Goal: Task Accomplishment & Management: Use online tool/utility

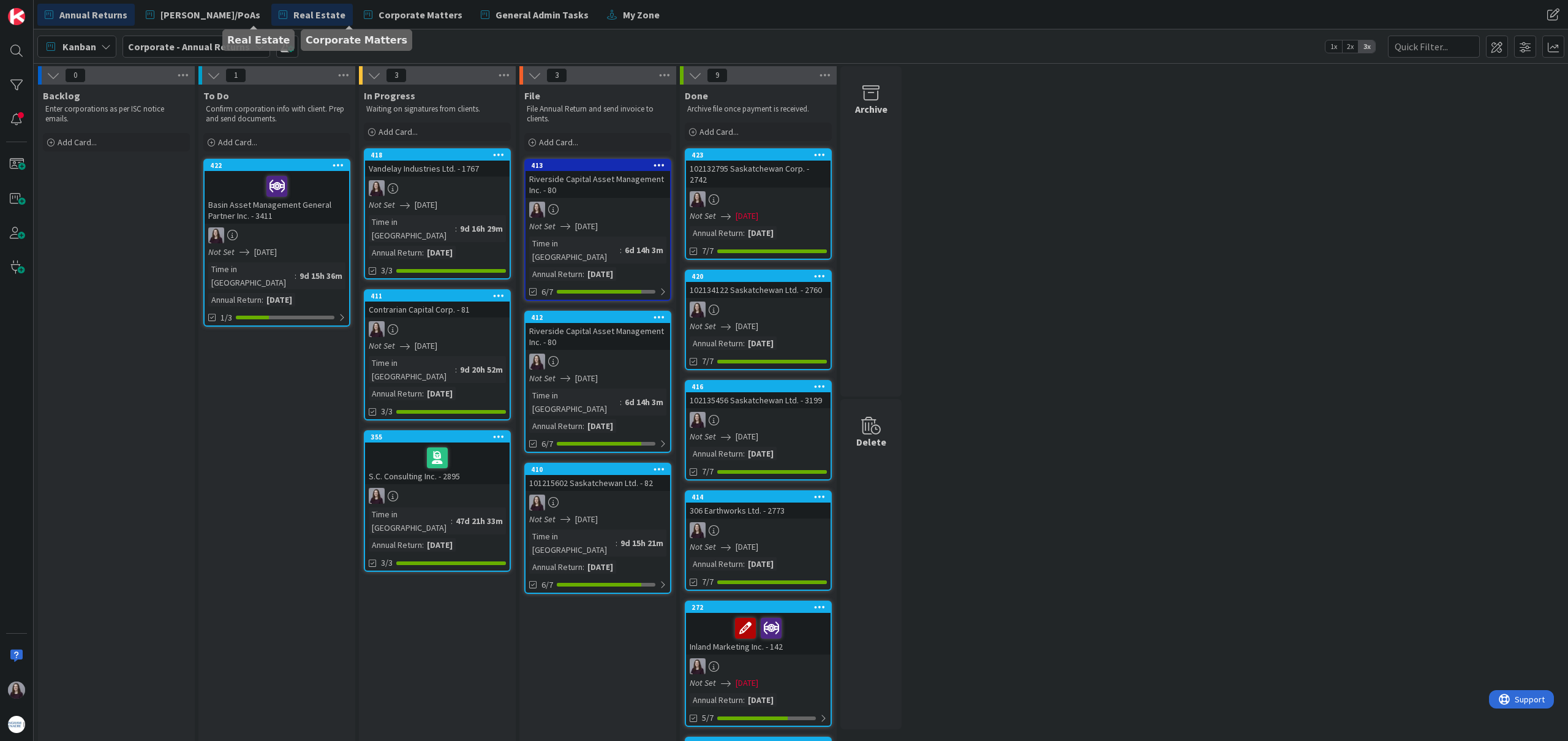
click at [289, 13] on link "Real Estate" at bounding box center [311, 15] width 82 height 22
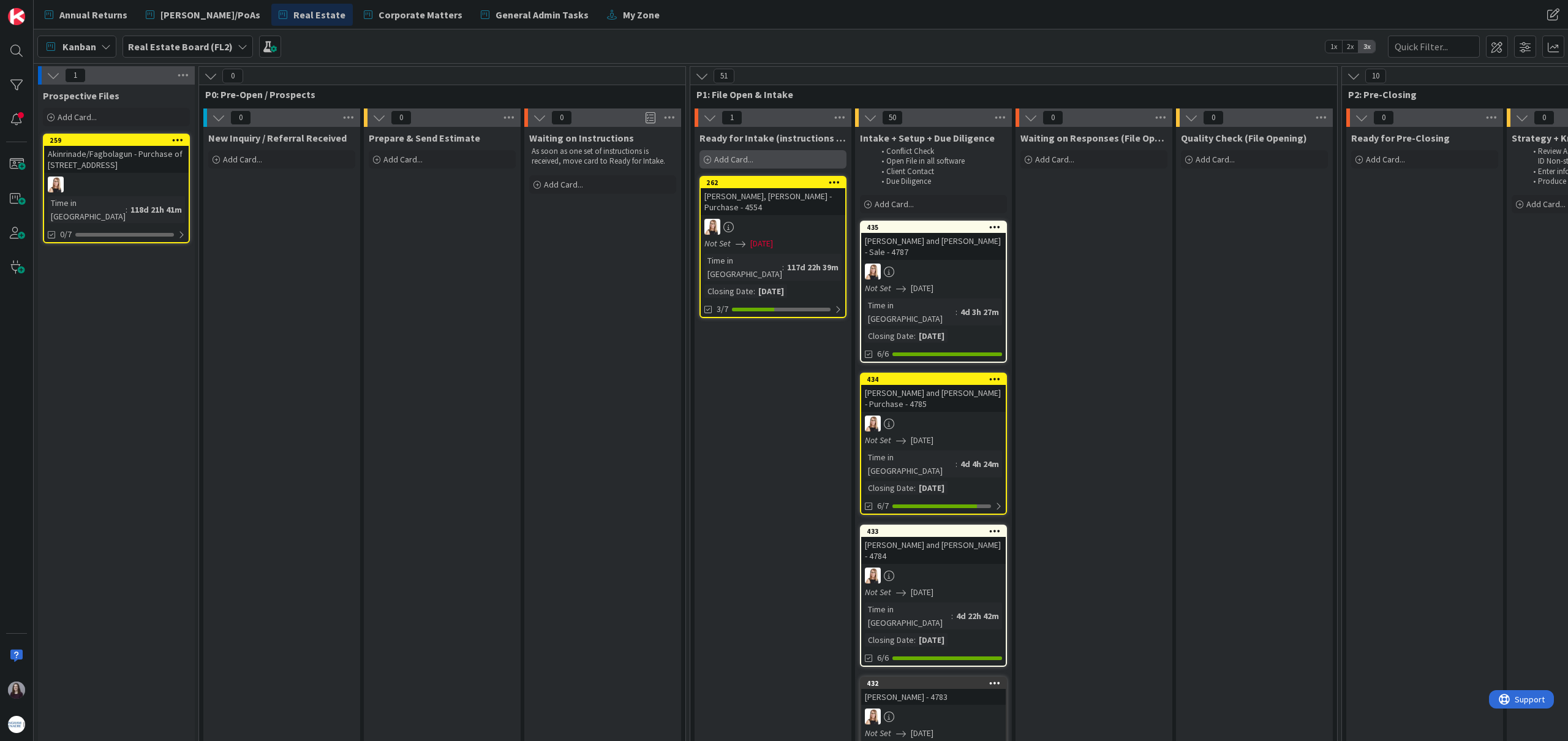
click at [782, 162] on div "Add Card..." at bounding box center [773, 159] width 147 height 19
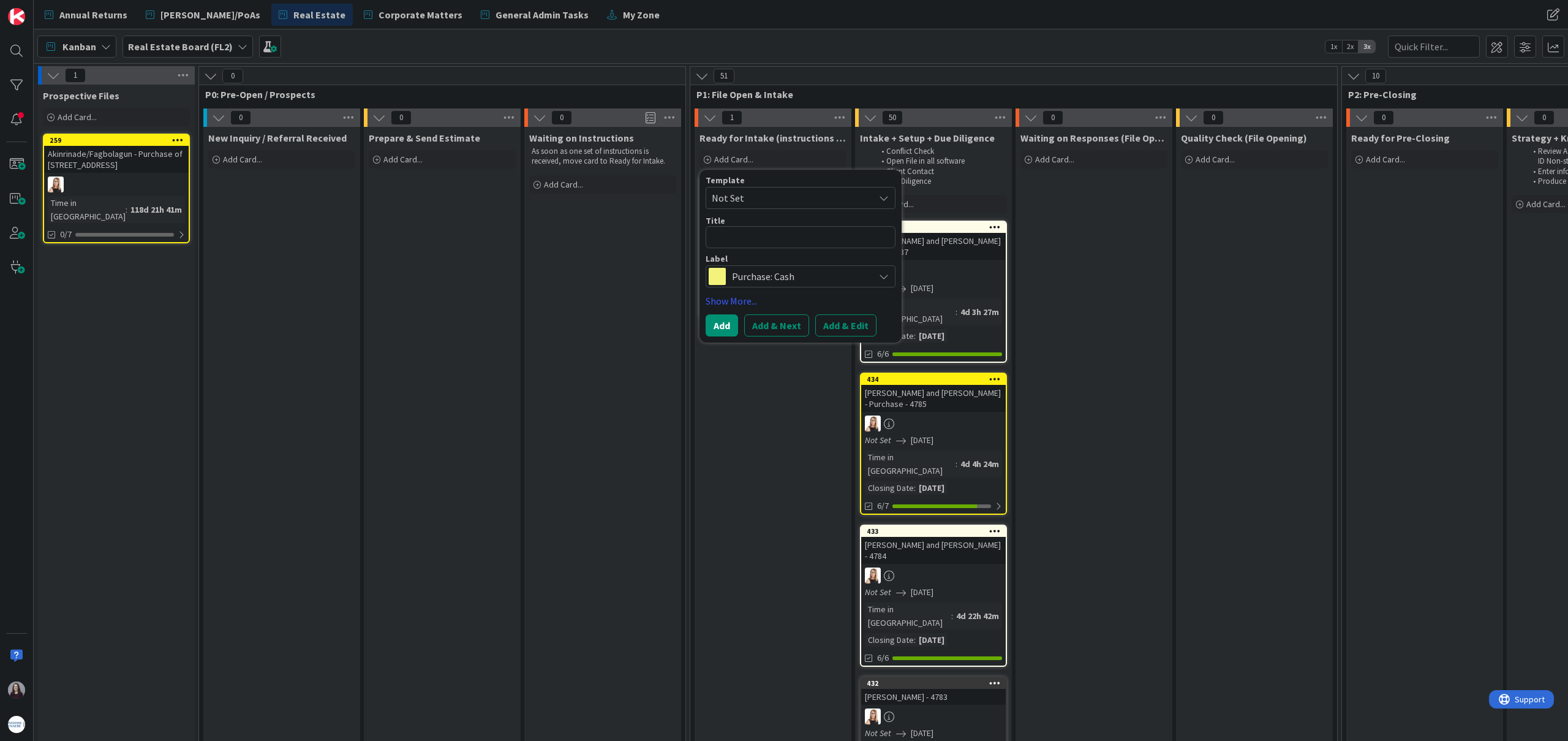
click at [759, 196] on span "Not Set" at bounding box center [788, 198] width 153 height 16
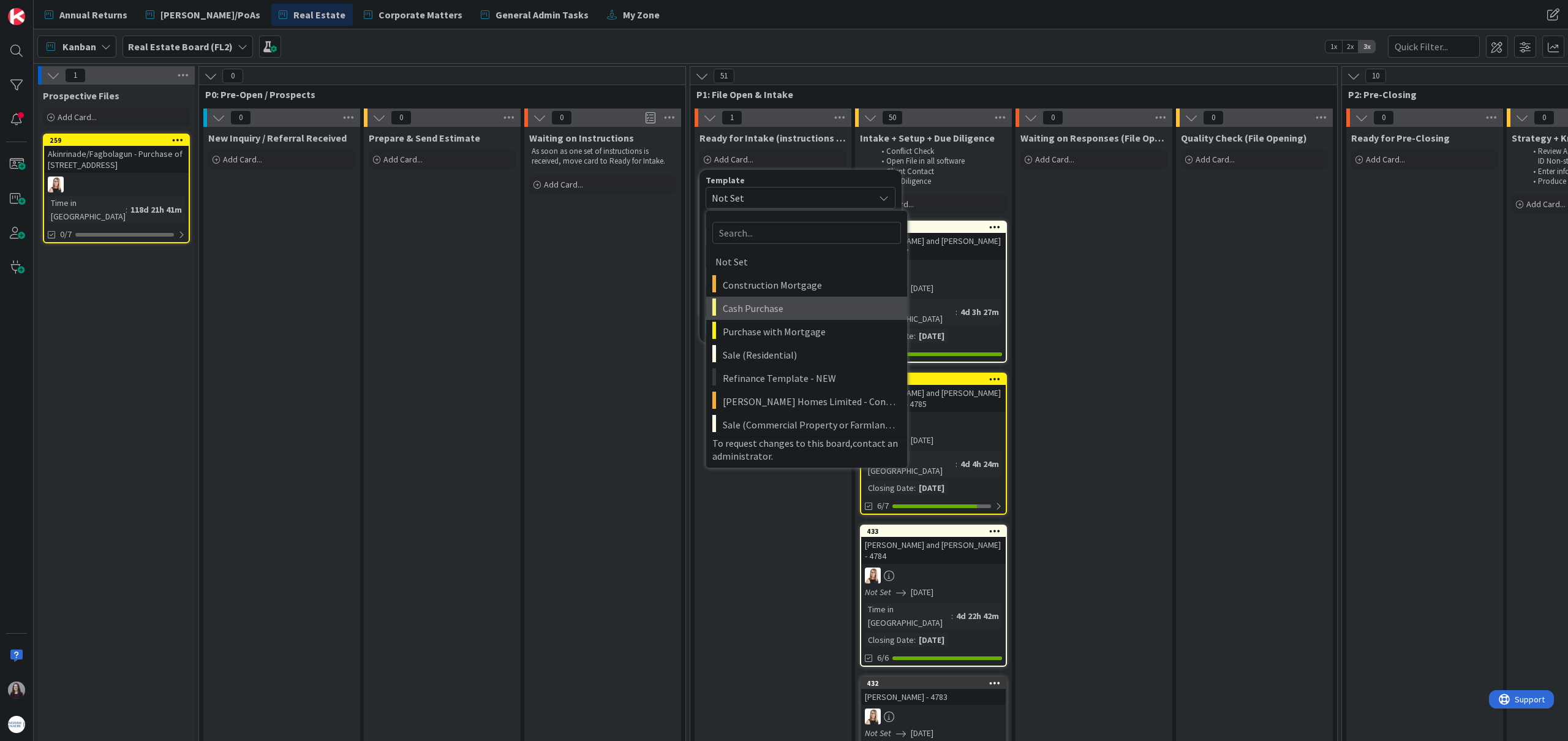
click at [787, 315] on span "Cash Purchase" at bounding box center [810, 308] width 175 height 16
type textarea "x"
type textarea "Cash Purchase"
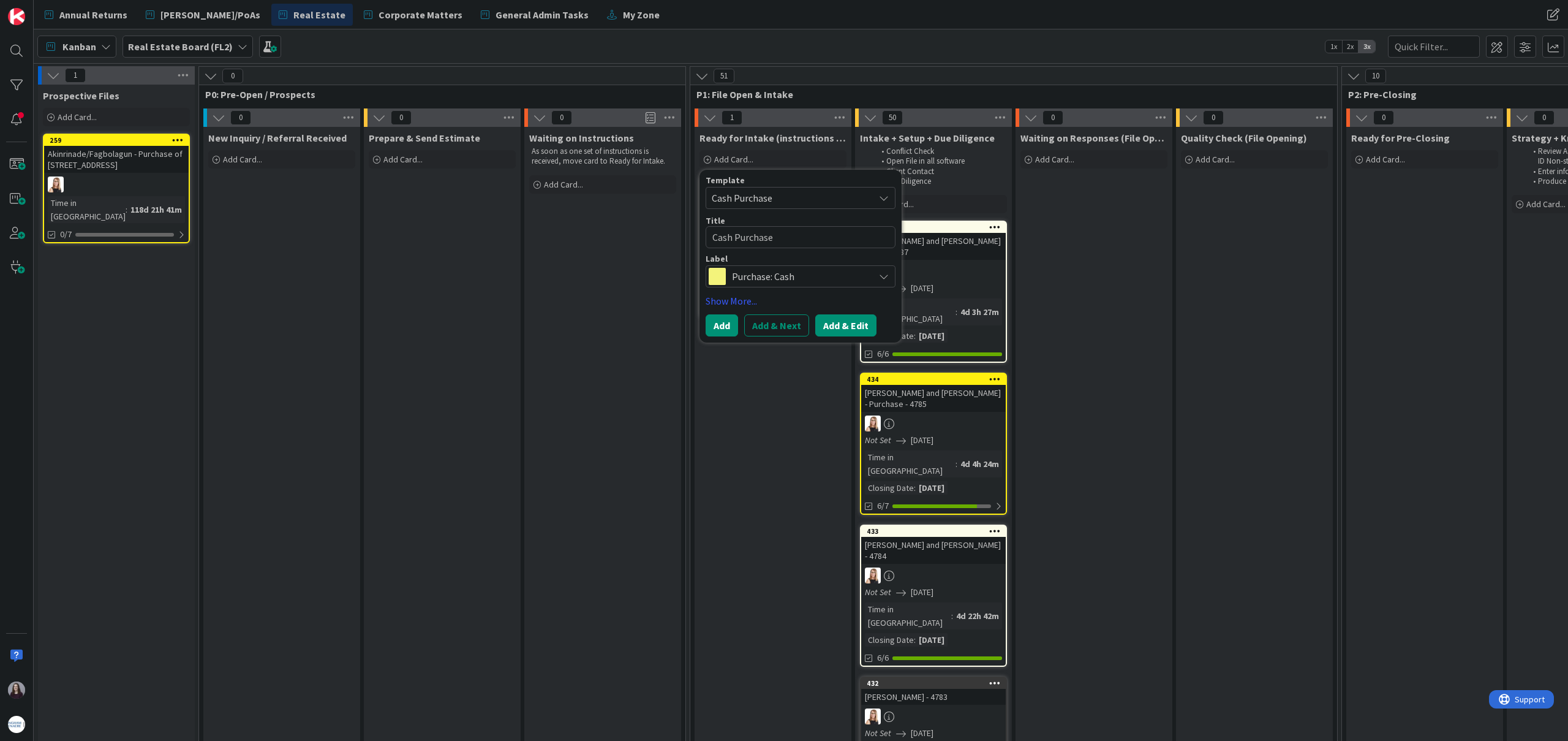
click at [843, 324] on button "Add & Edit" at bounding box center [846, 324] width 61 height 22
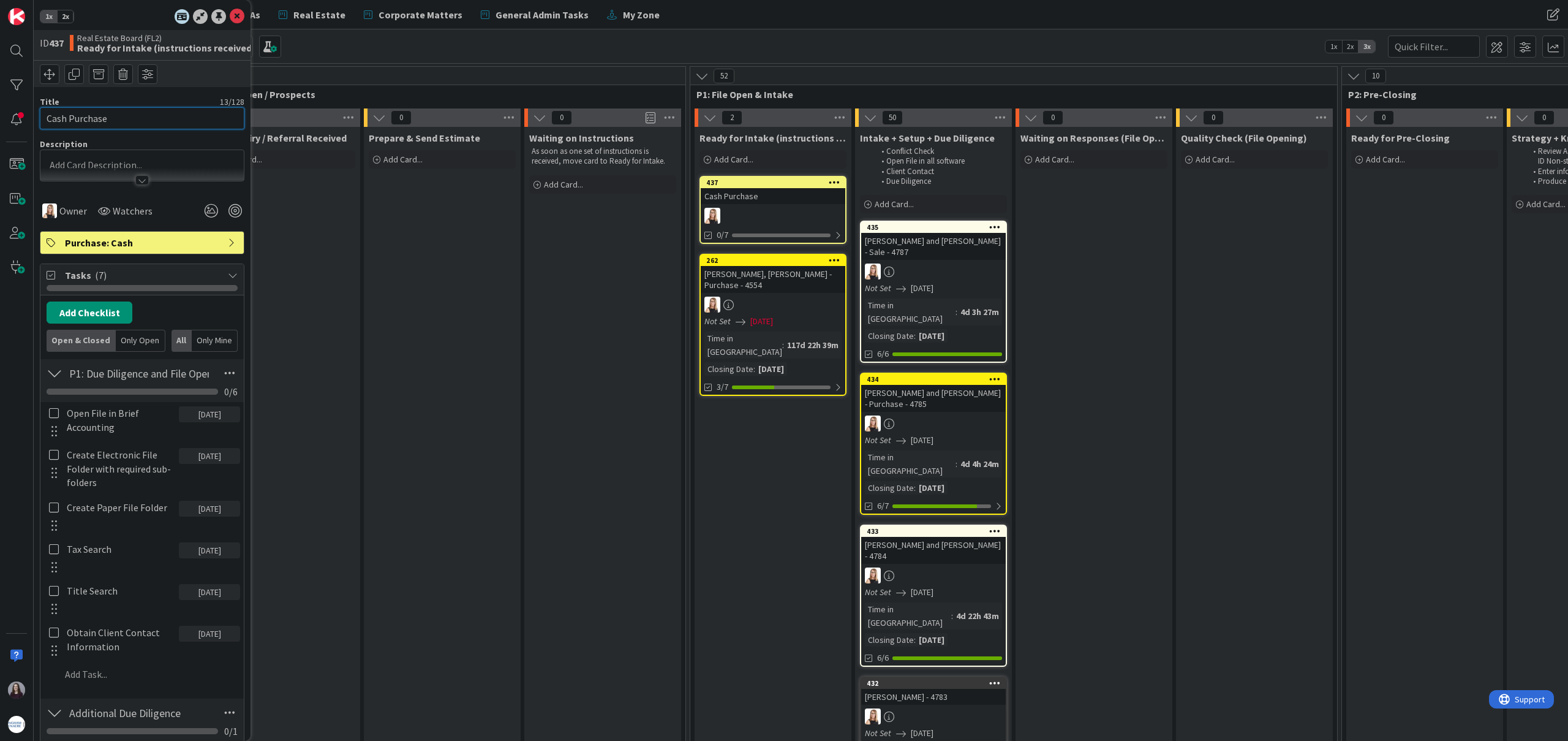
drag, startPoint x: 173, startPoint y: 118, endPoint x: 59, endPoint y: 112, distance: 114.2
click at [60, 112] on input "Cash Purchase" at bounding box center [142, 118] width 205 height 22
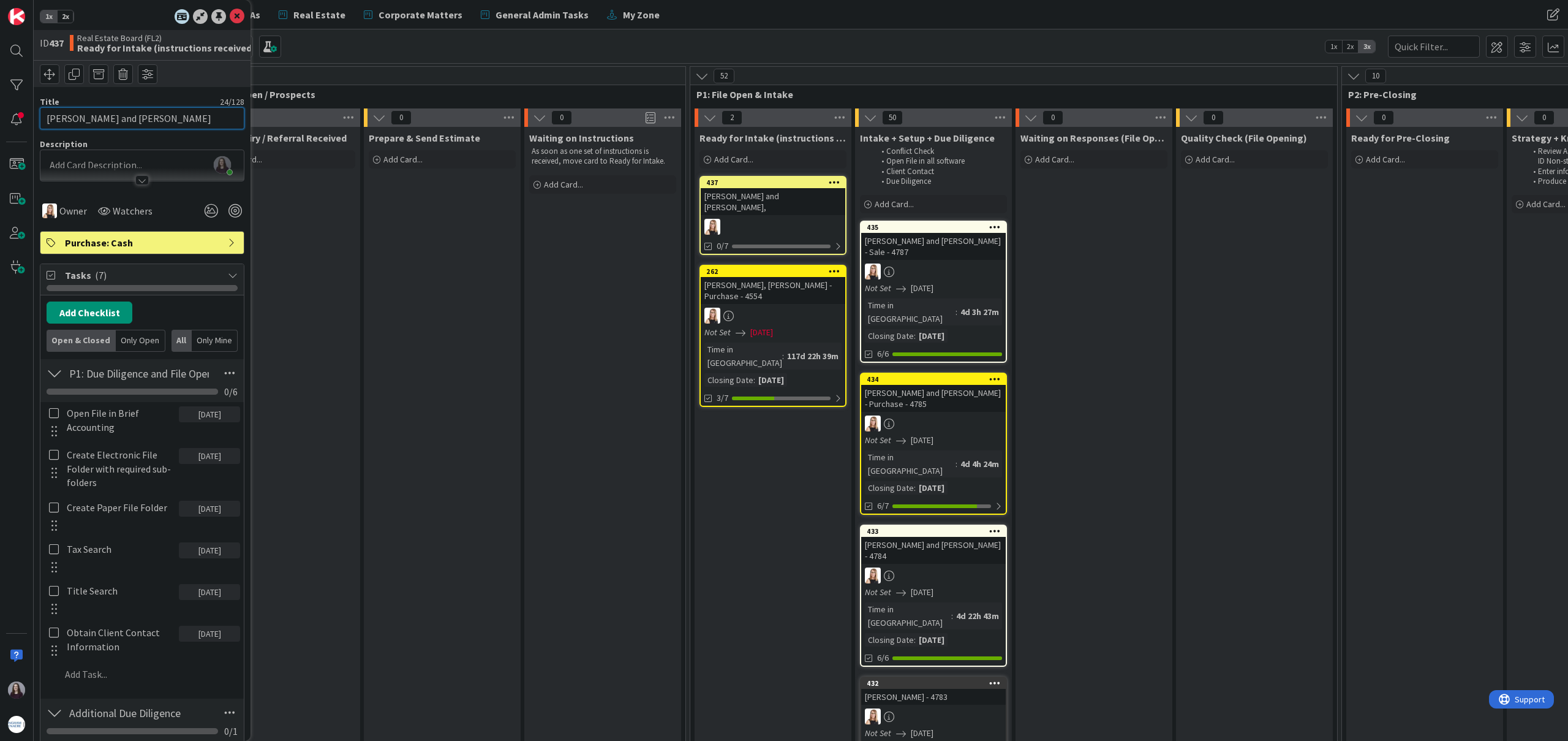
type input "[PERSON_NAME] and [PERSON_NAME]"
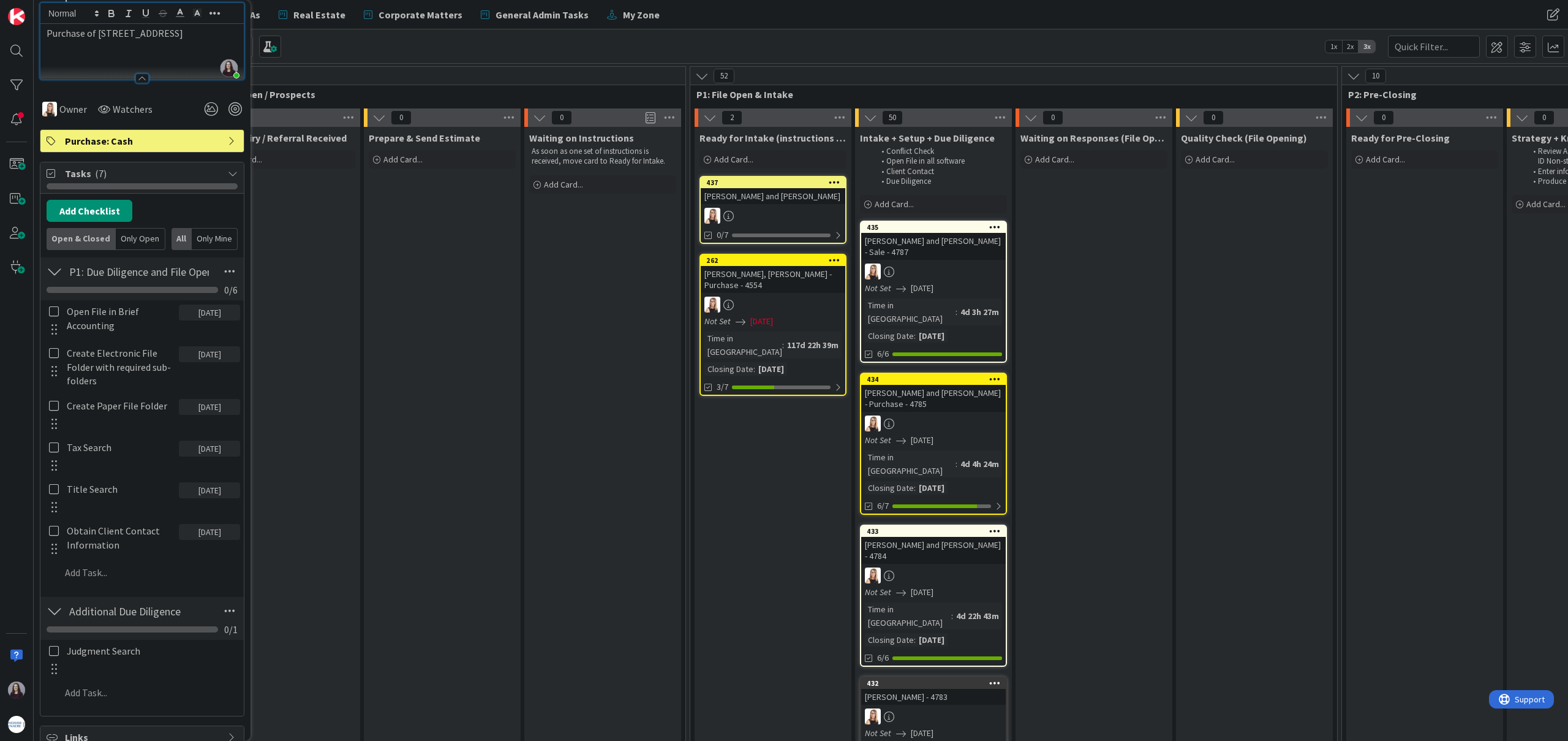
scroll to position [148, 0]
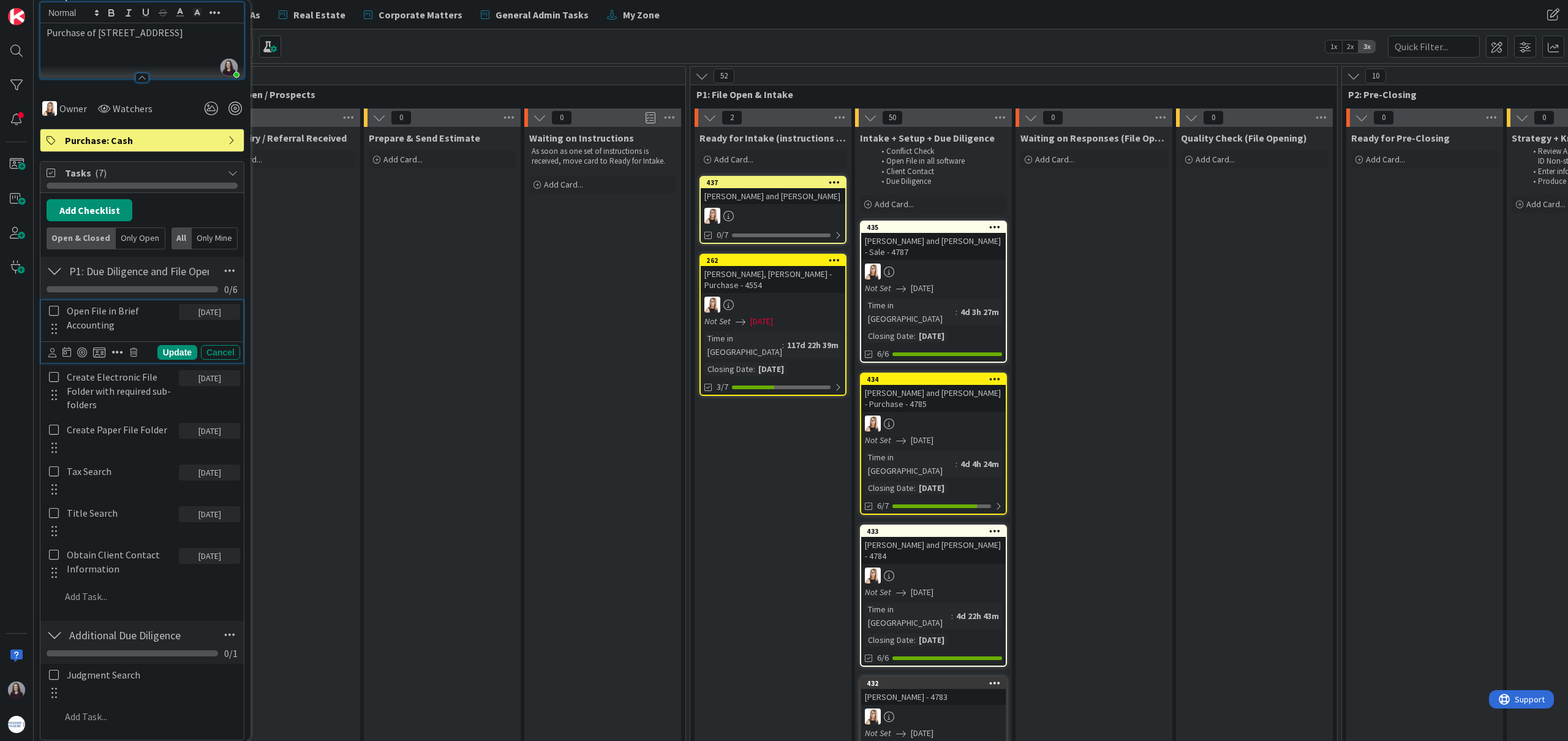
click at [53, 314] on icon at bounding box center [54, 311] width 10 height 11
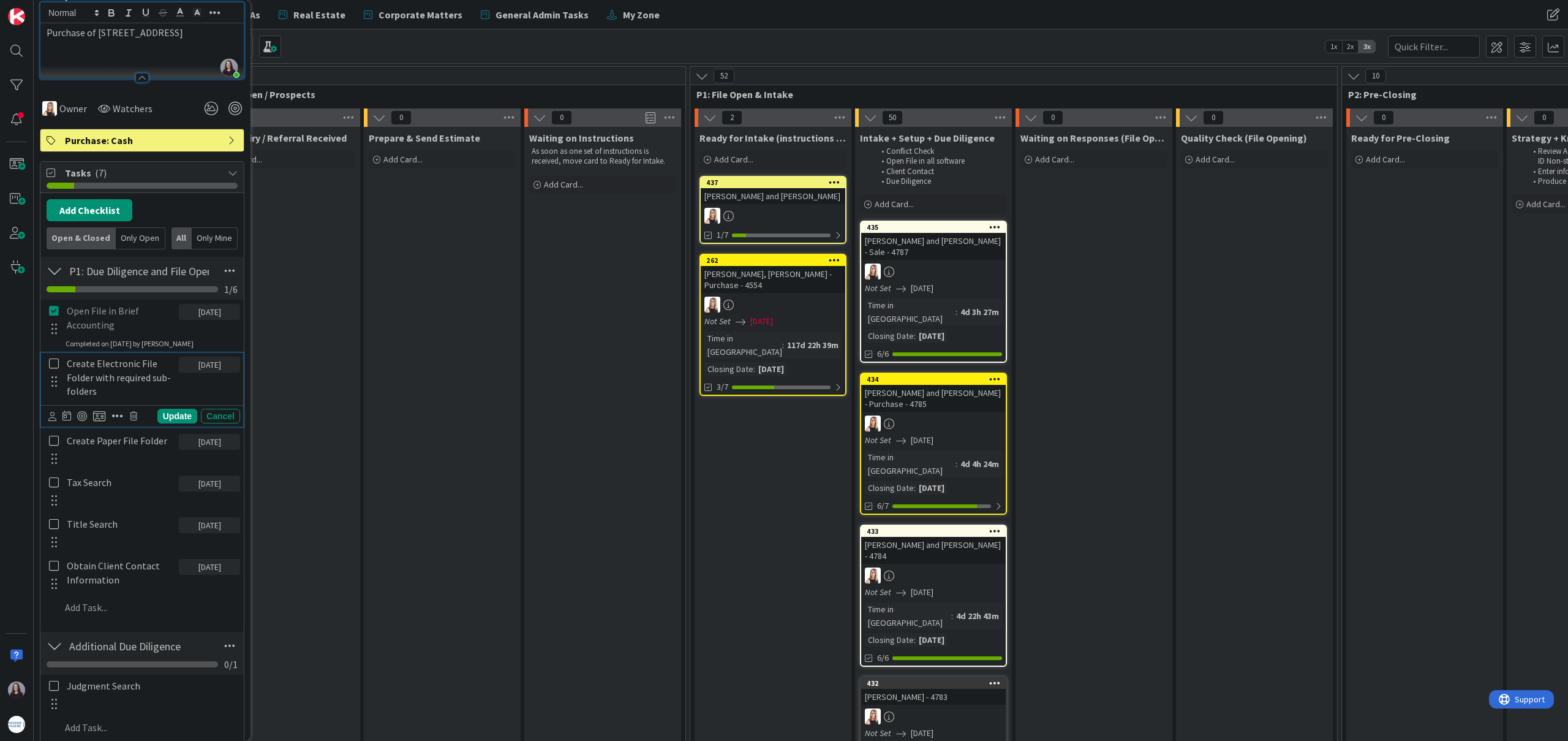
click at [57, 366] on icon at bounding box center [54, 363] width 10 height 11
click at [53, 427] on icon at bounding box center [54, 427] width 10 height 11
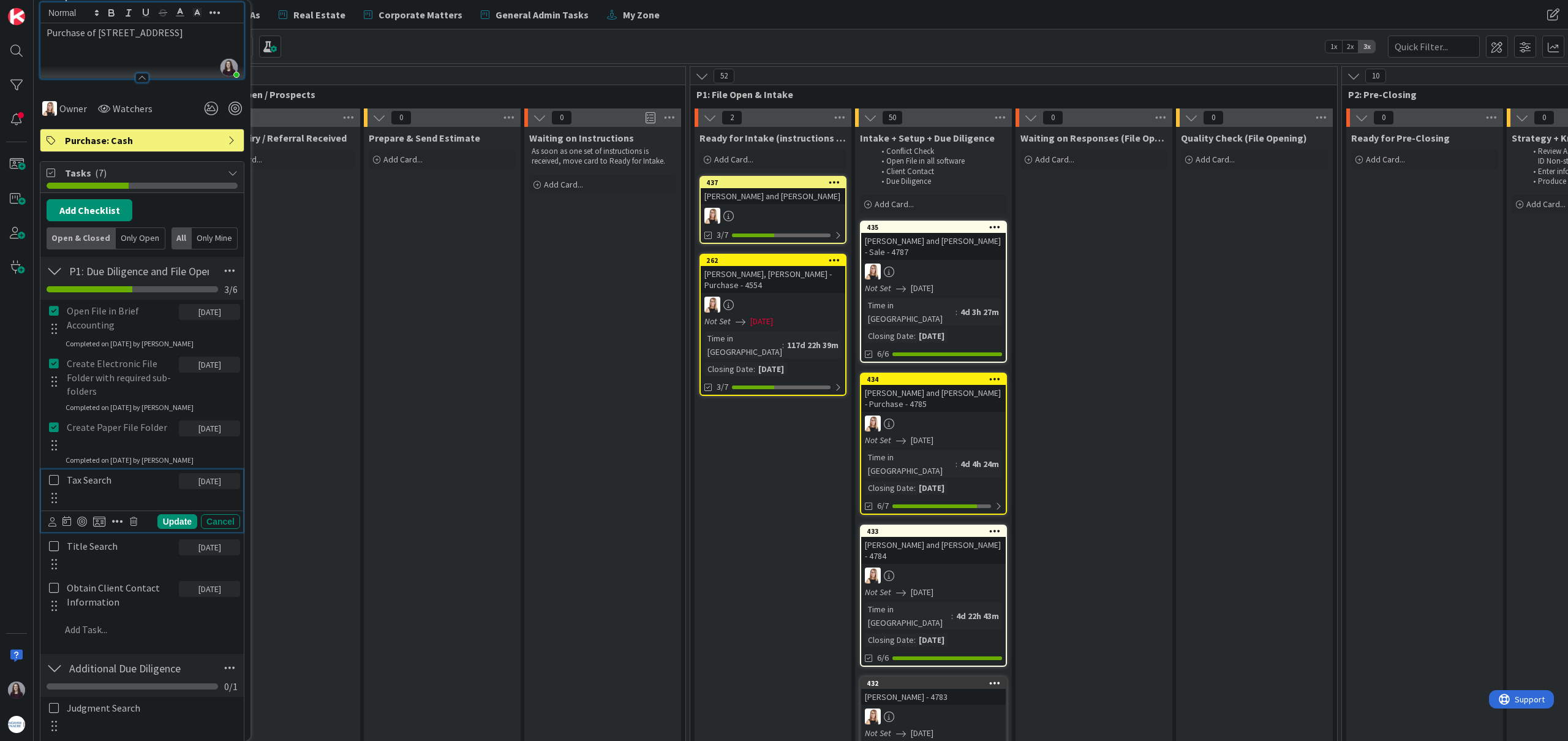
click at [57, 480] on icon at bounding box center [54, 480] width 10 height 11
click at [51, 529] on icon at bounding box center [54, 532] width 10 height 11
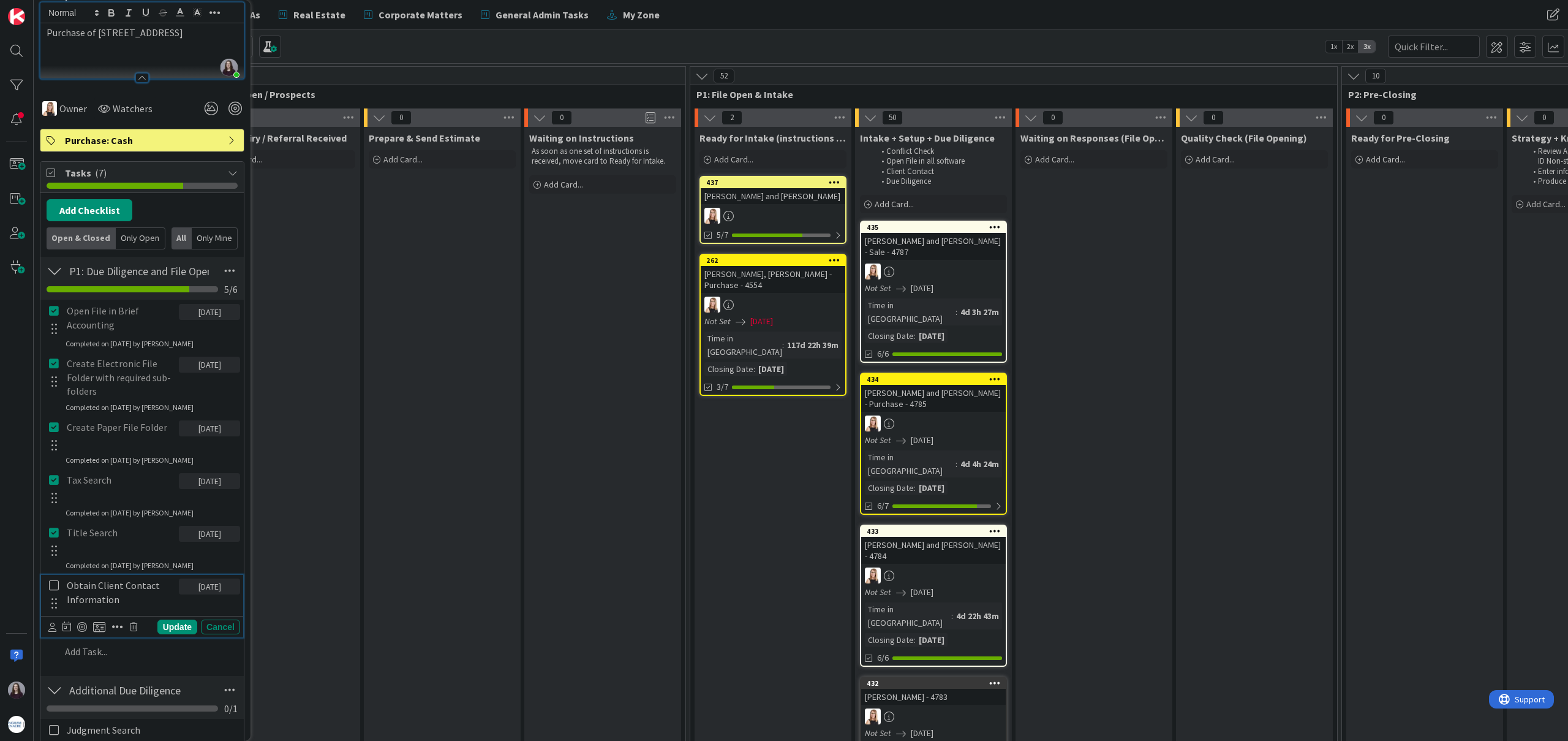
click at [54, 584] on icon at bounding box center [54, 585] width 10 height 11
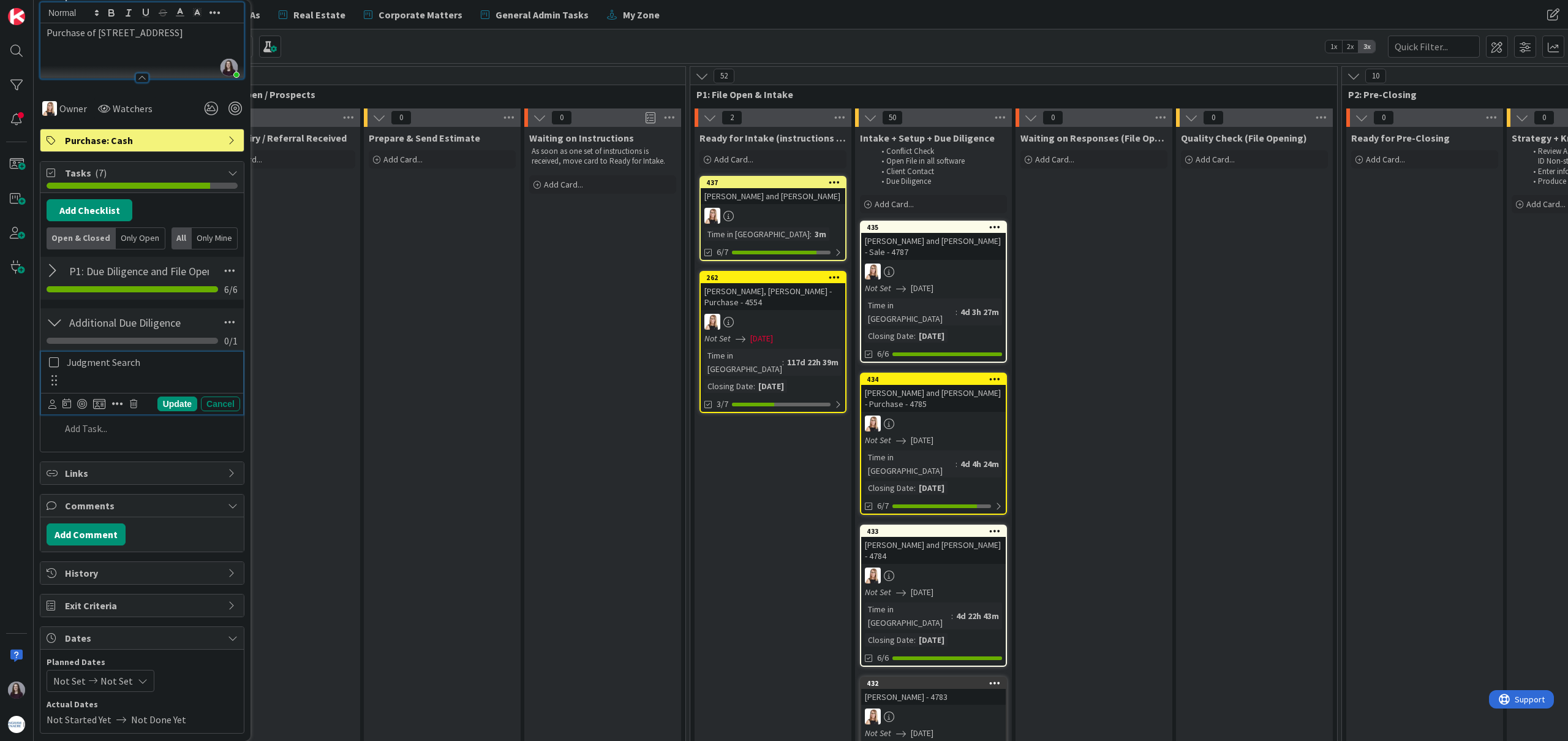
click at [52, 362] on icon at bounding box center [54, 362] width 10 height 11
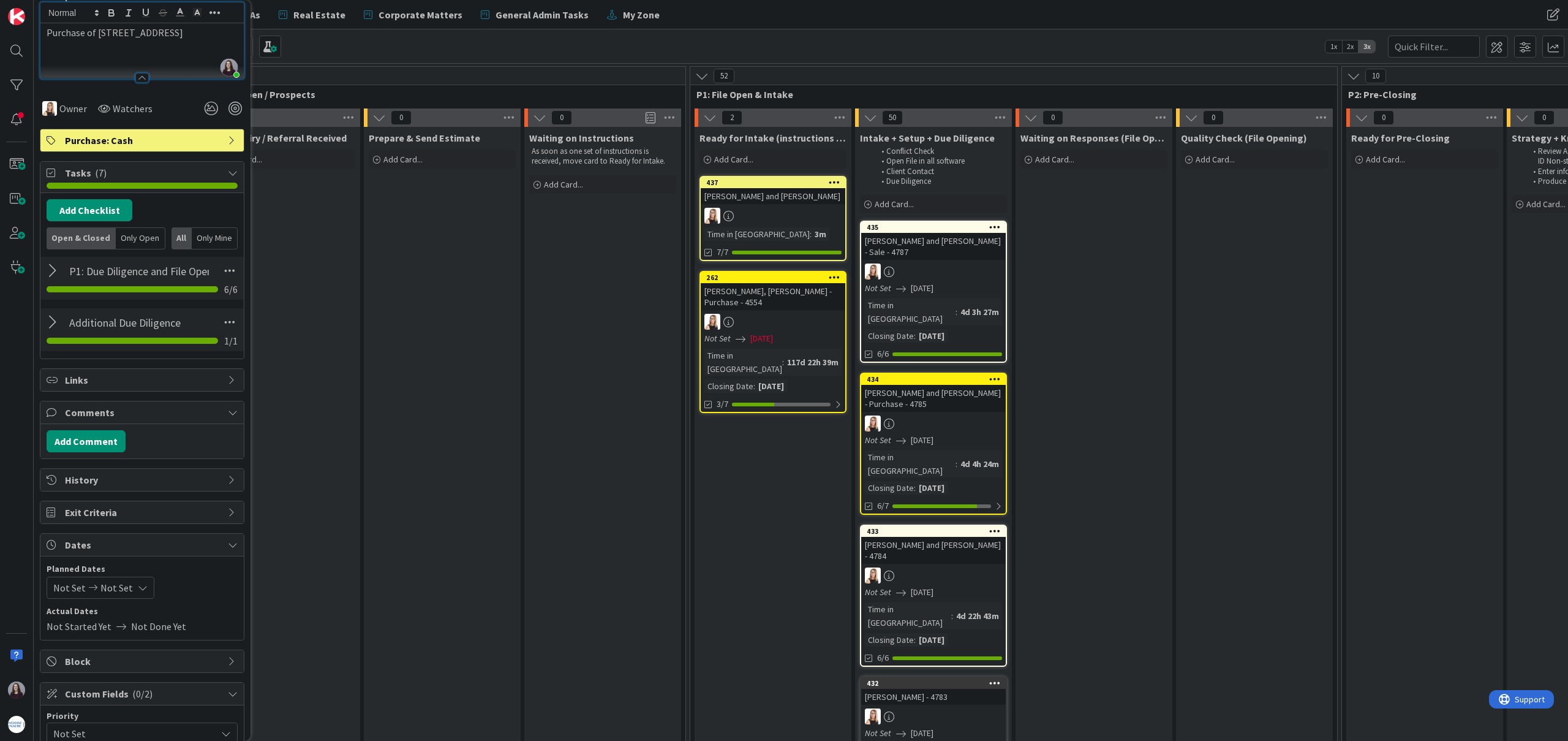
click at [137, 592] on icon at bounding box center [142, 587] width 10 height 10
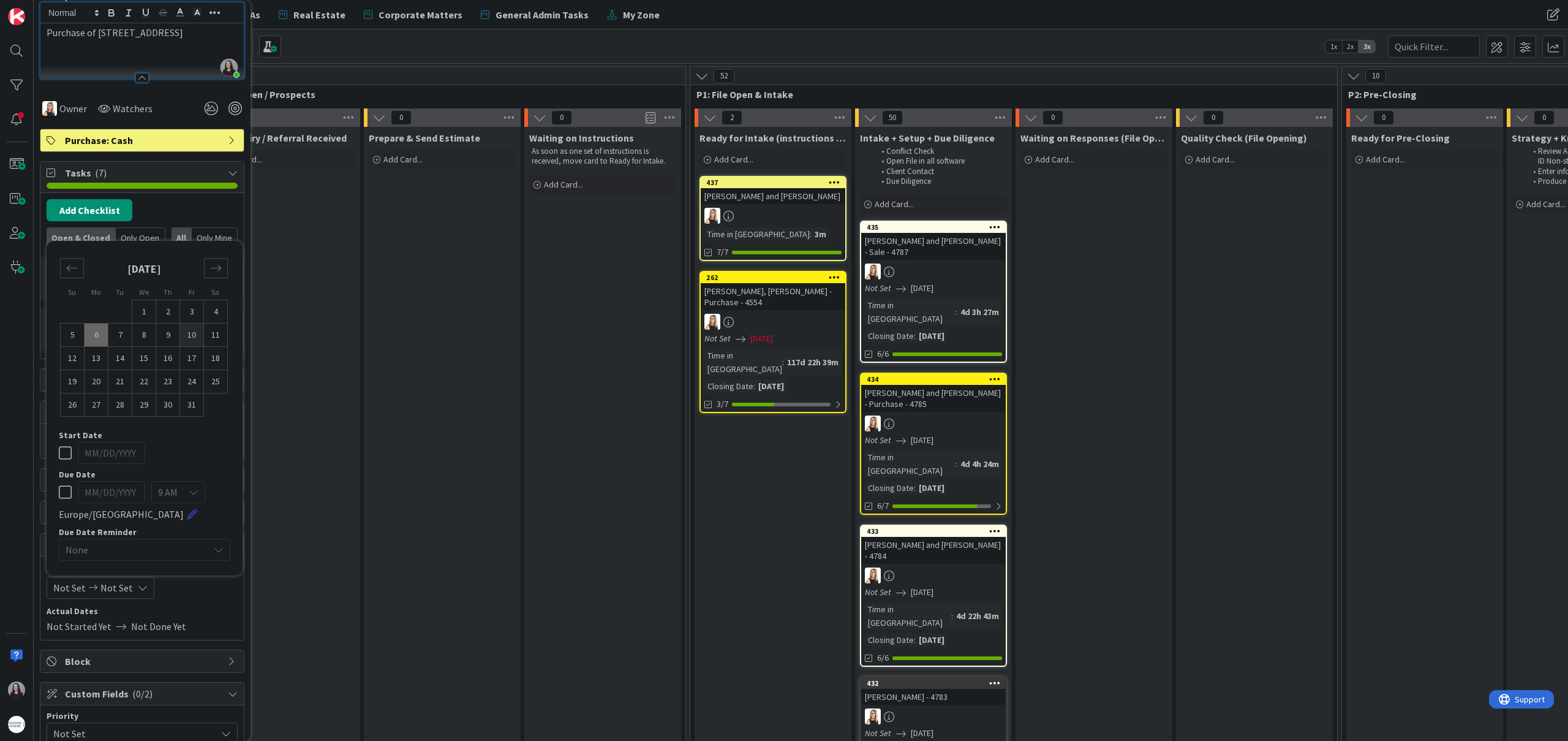
click at [195, 337] on td "10" at bounding box center [192, 335] width 24 height 23
type input "[DATE]"
click at [195, 337] on td "10" at bounding box center [192, 335] width 24 height 23
type input "[DATE]"
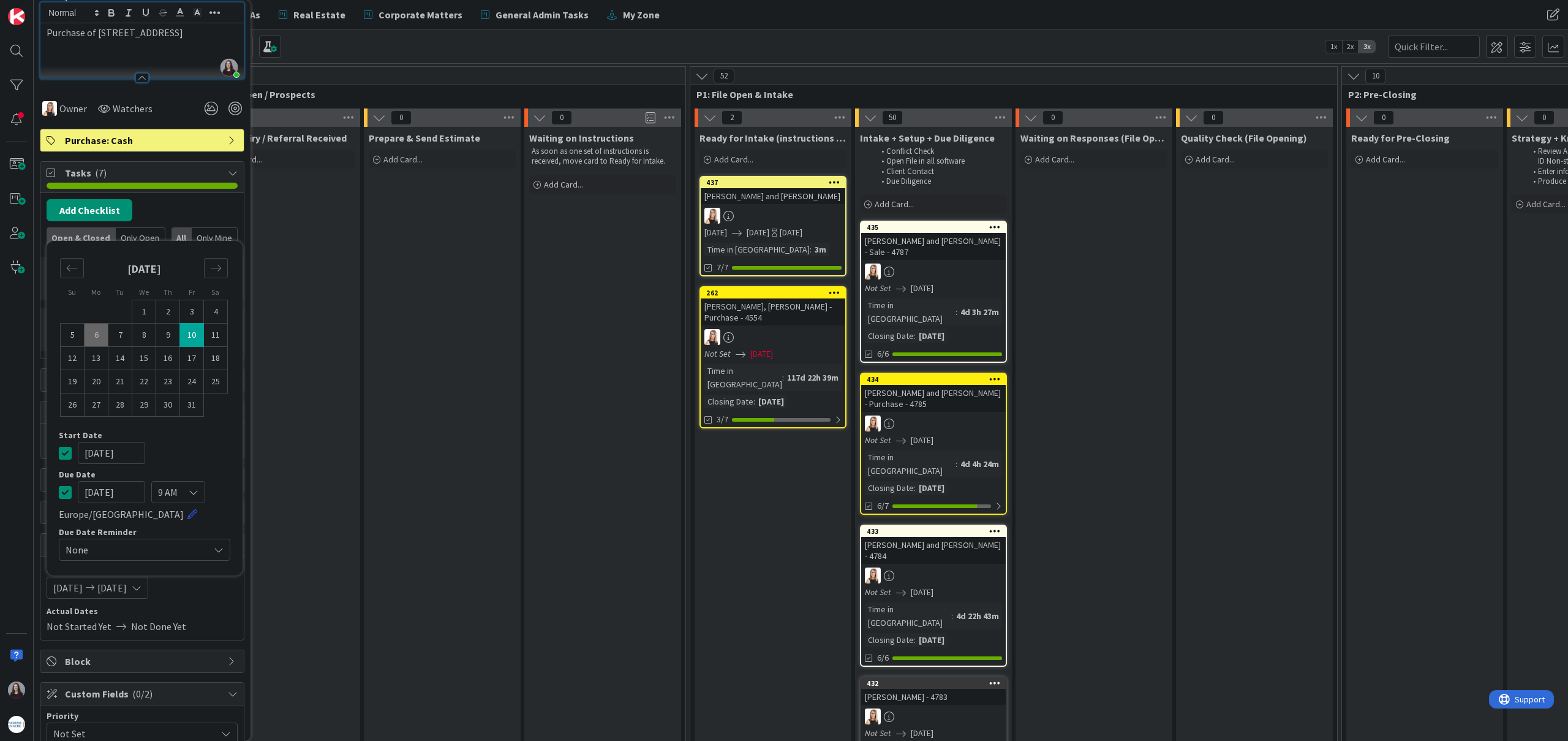
click at [63, 453] on icon at bounding box center [66, 453] width 13 height 15
click at [211, 213] on div "Add Checklist Open & Closed Only Open All Only Mine" at bounding box center [142, 224] width 191 height 50
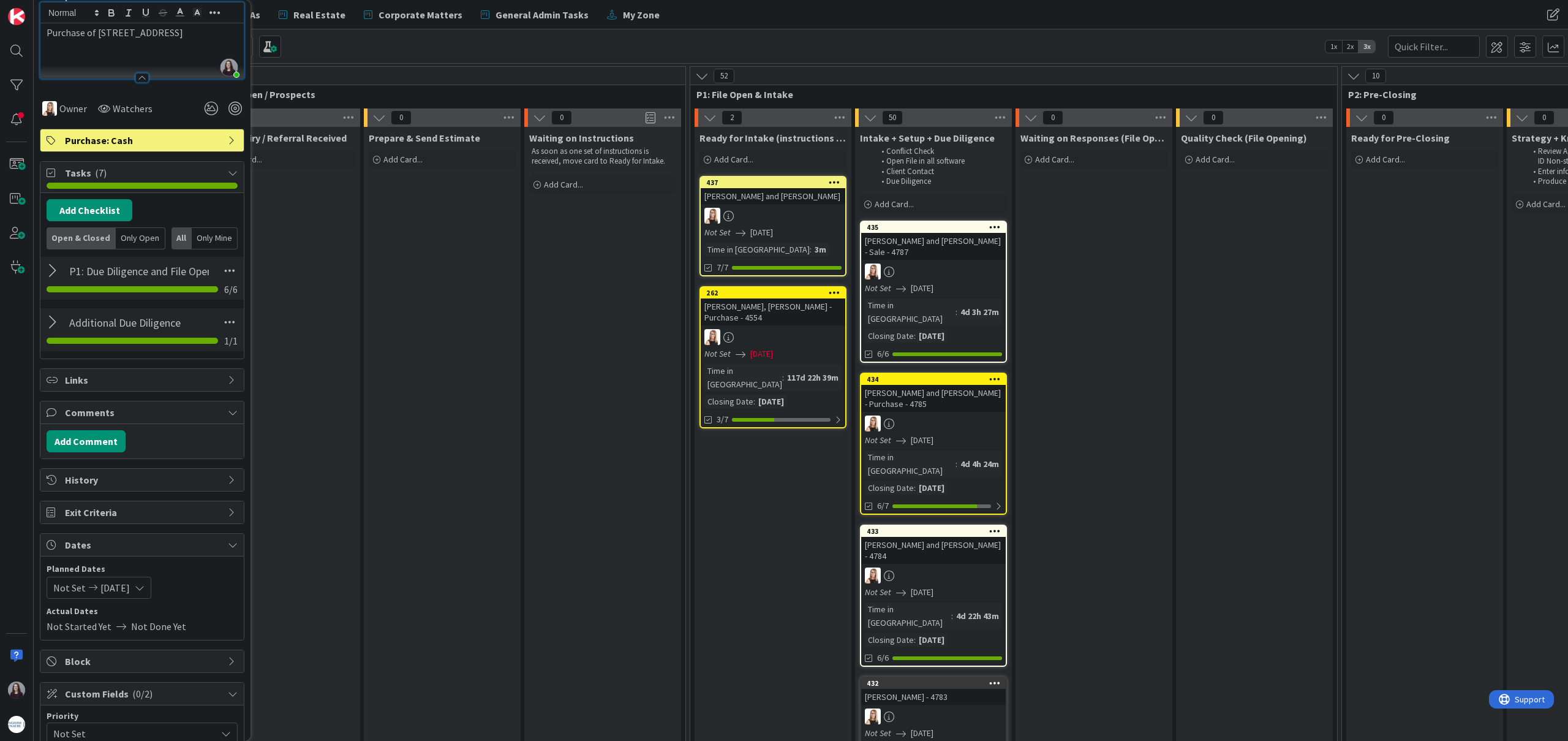
scroll to position [304, 0]
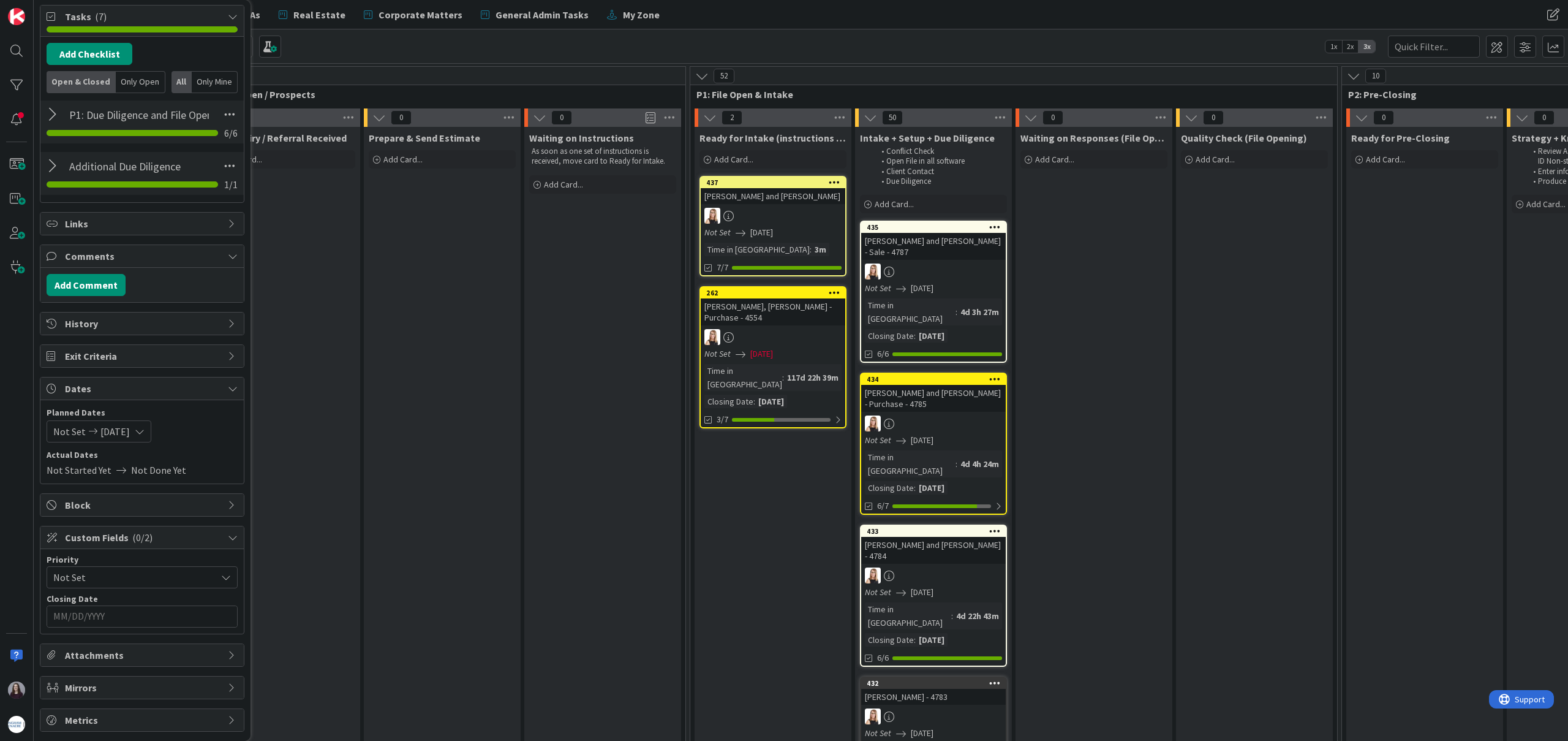
click at [175, 617] on input "MM/DD/YYYY" at bounding box center [142, 616] width 178 height 21
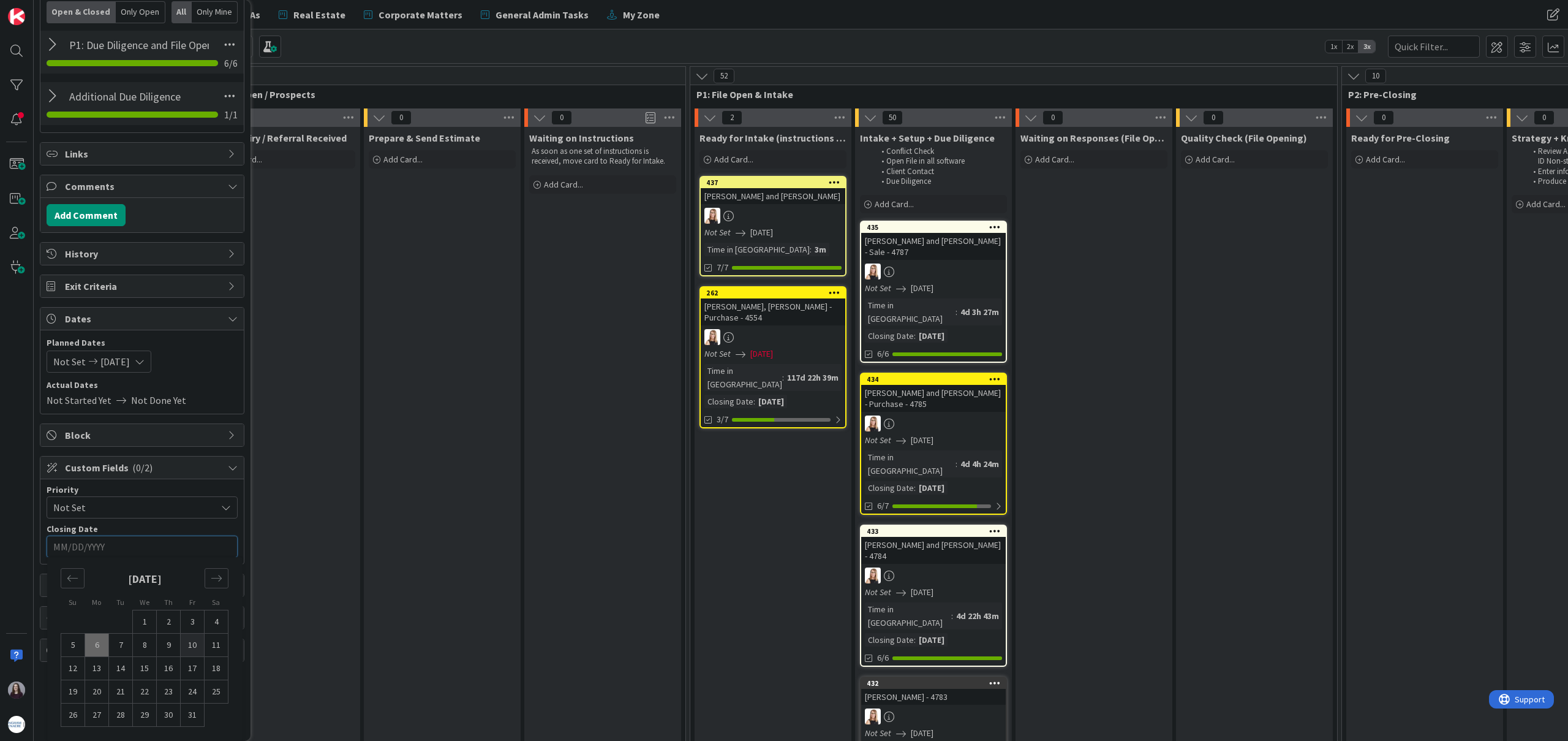
click at [195, 650] on td "10" at bounding box center [192, 645] width 24 height 23
type input "[DATE]"
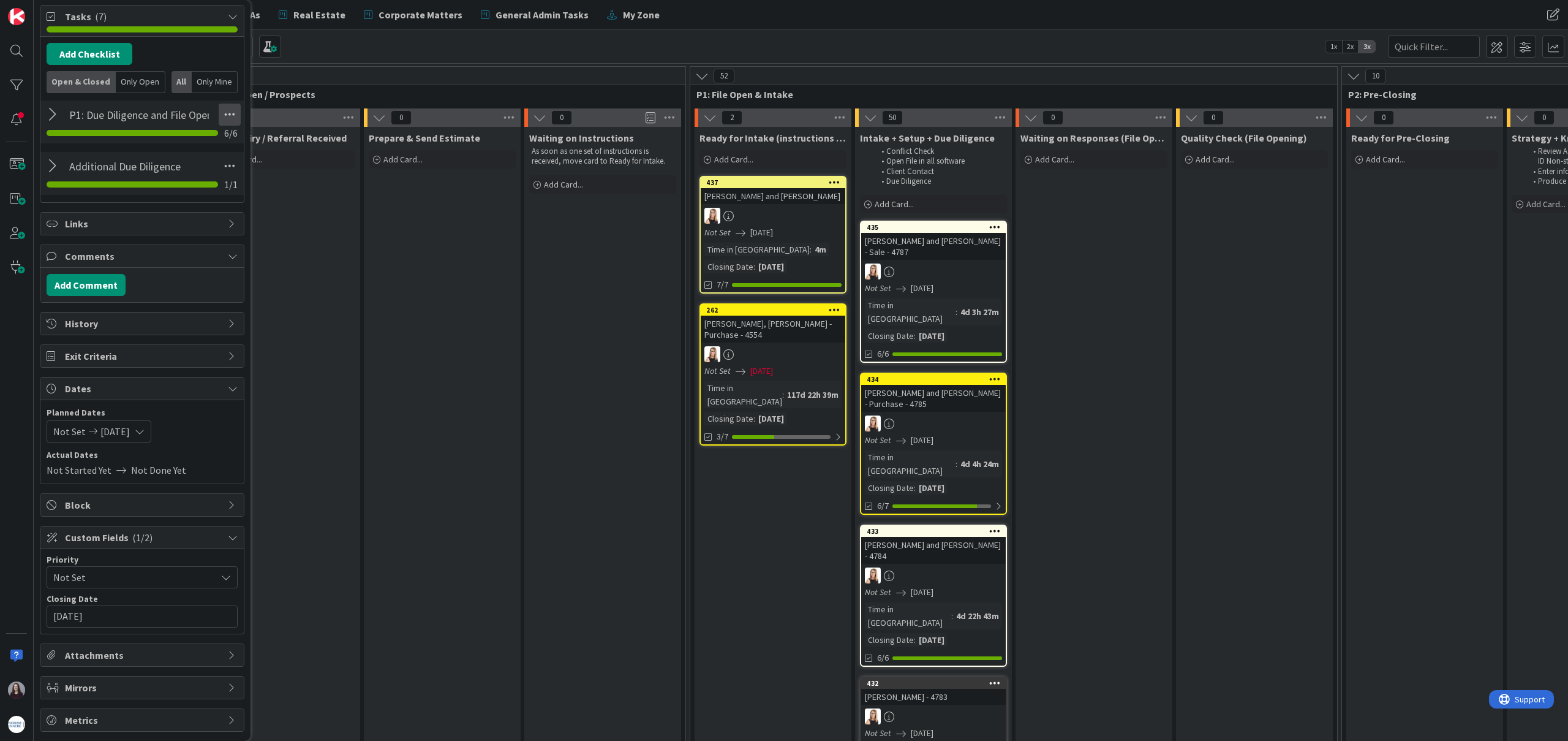
scroll to position [0, 0]
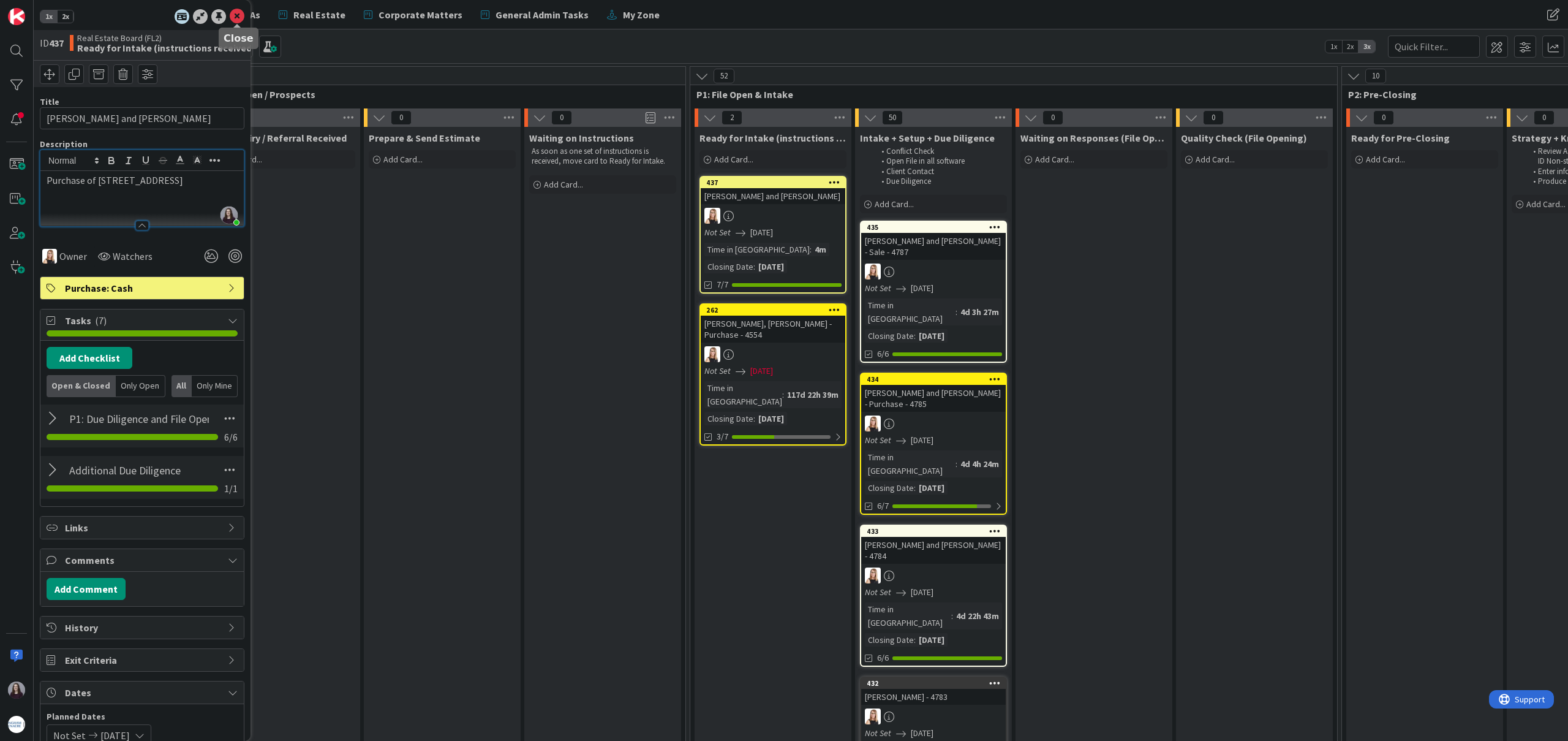
click at [236, 18] on icon at bounding box center [237, 16] width 15 height 15
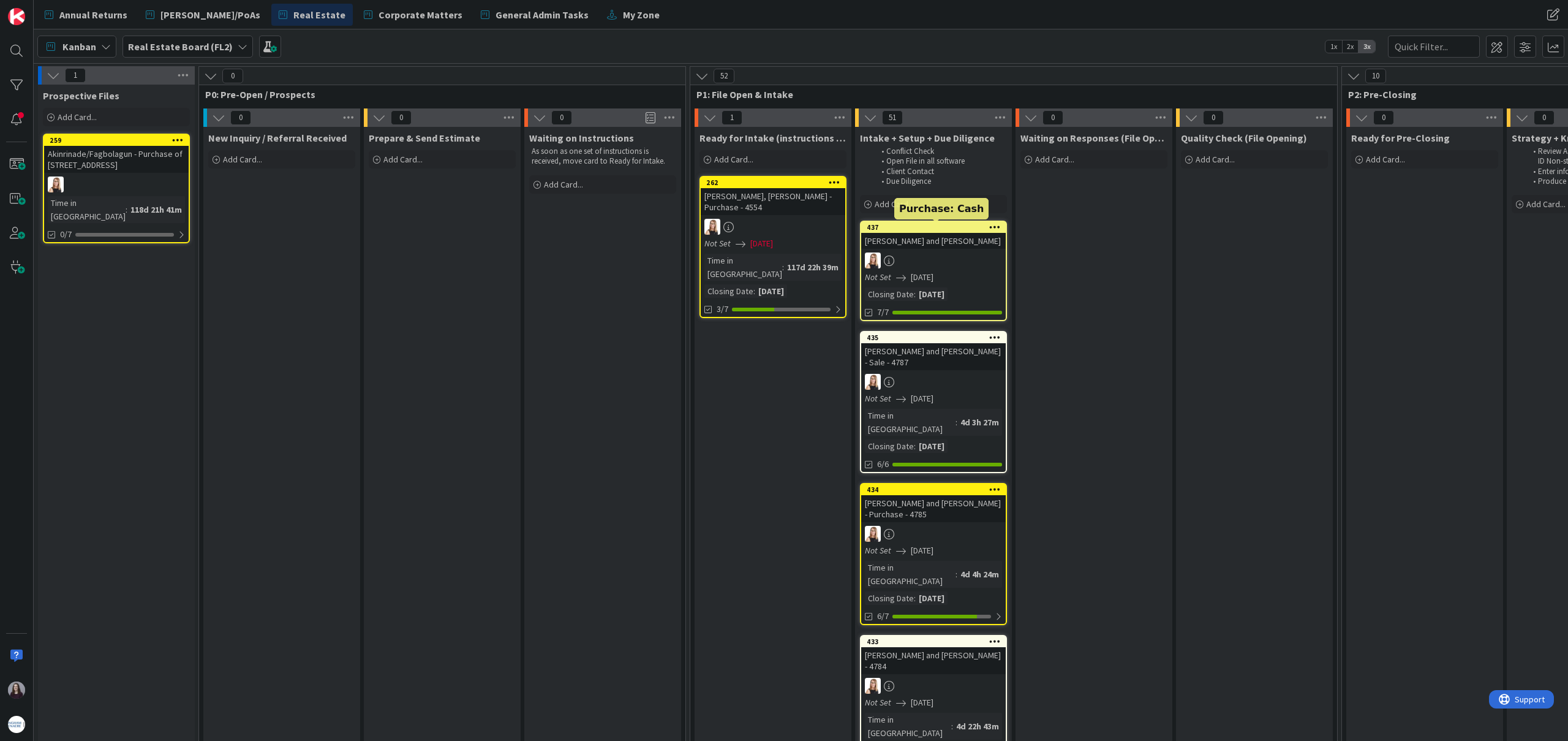
click at [977, 242] on div "[PERSON_NAME] and [PERSON_NAME]" at bounding box center [933, 241] width 145 height 16
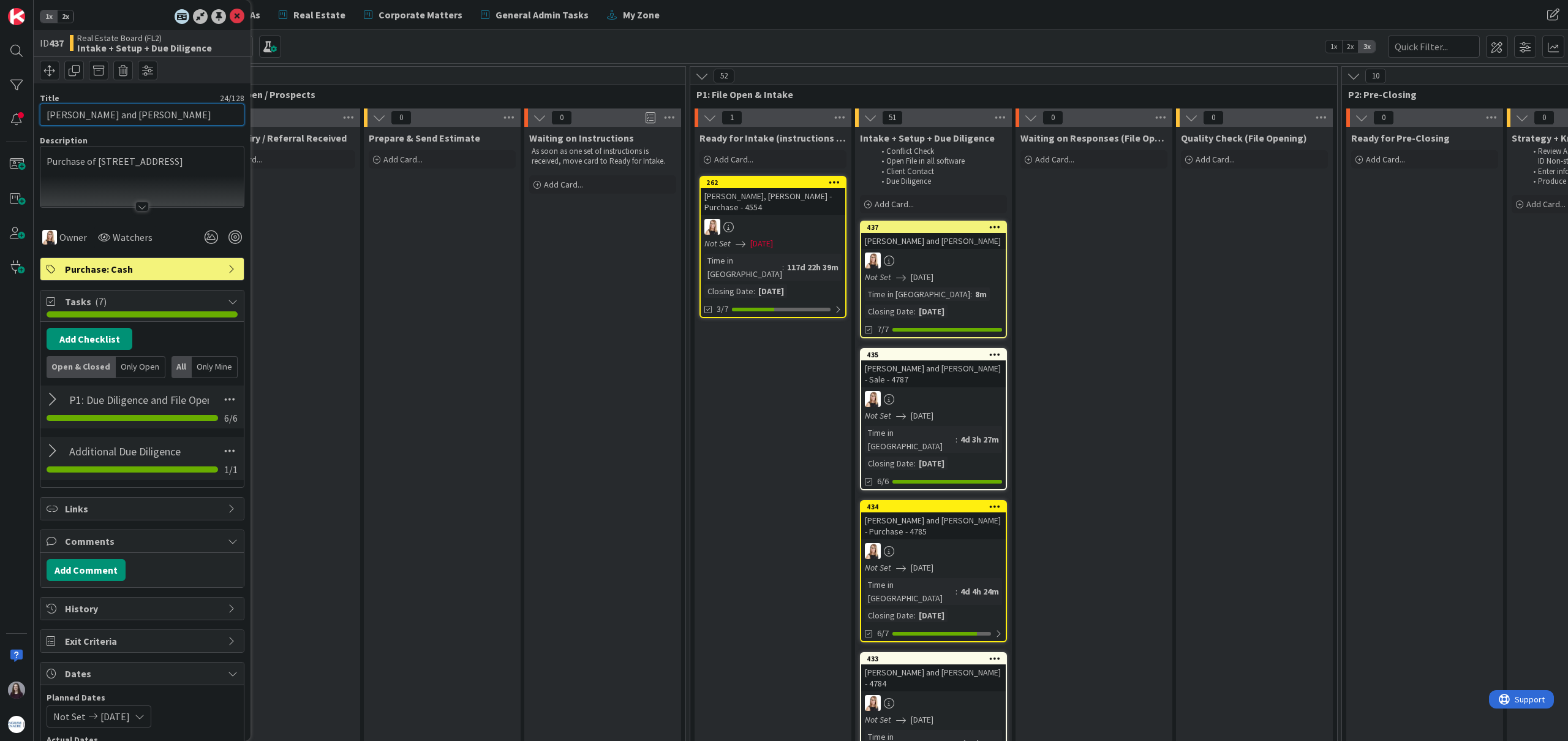
click at [188, 112] on input "[PERSON_NAME] and [PERSON_NAME]" at bounding box center [142, 114] width 205 height 22
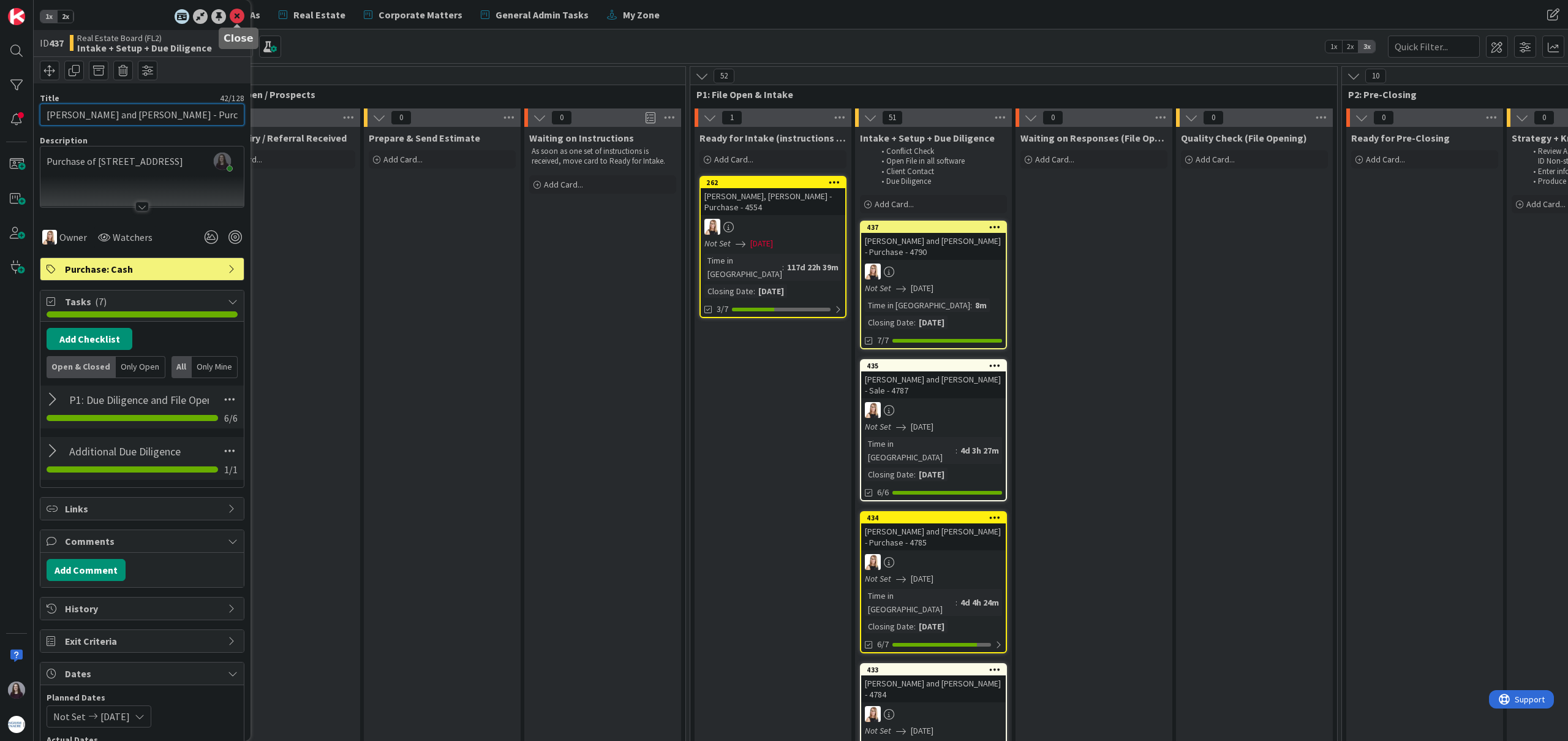
type input "[PERSON_NAME] and [PERSON_NAME] - Purchase - 4790"
click at [234, 19] on icon at bounding box center [237, 16] width 15 height 15
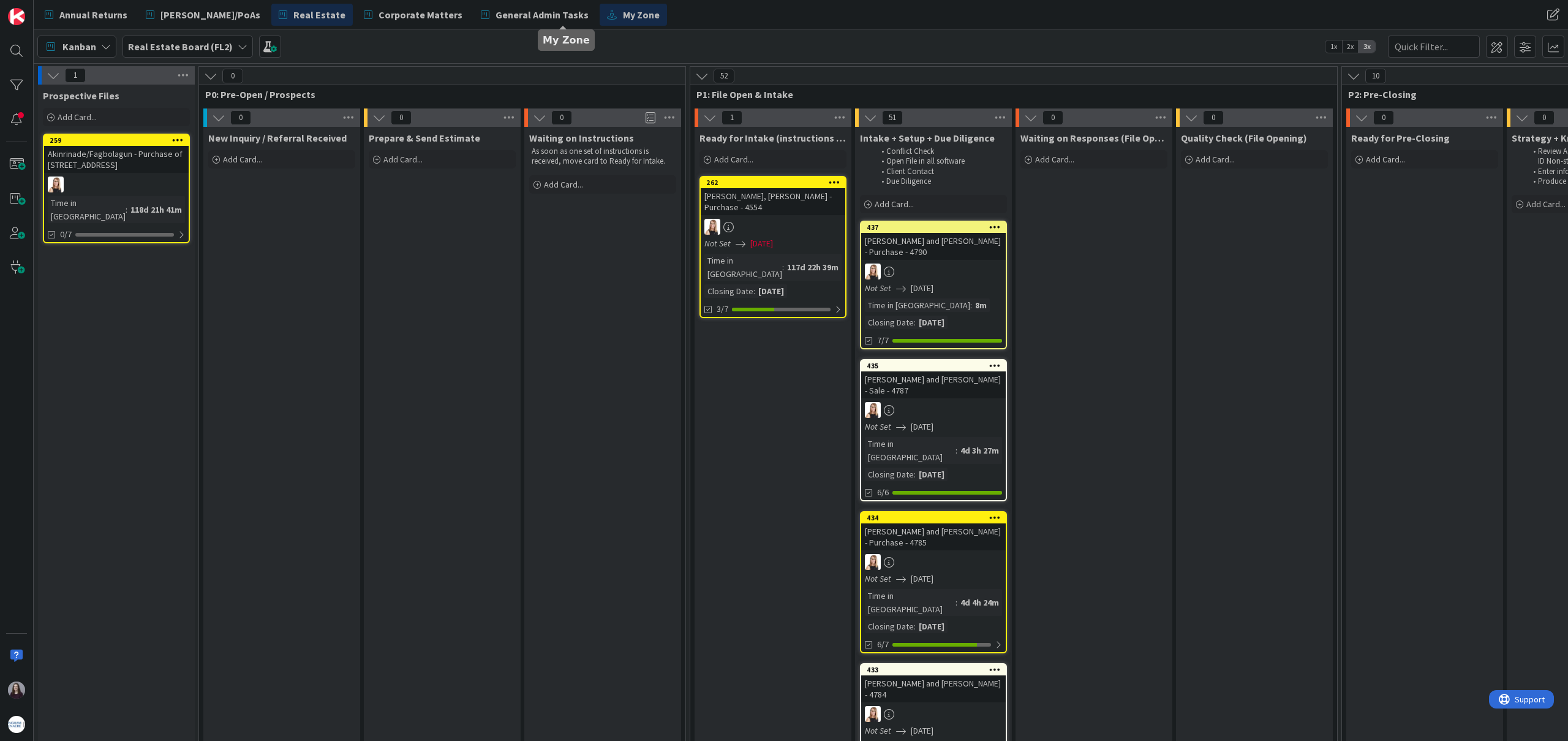
click at [623, 21] on span "My Zone" at bounding box center [640, 15] width 36 height 15
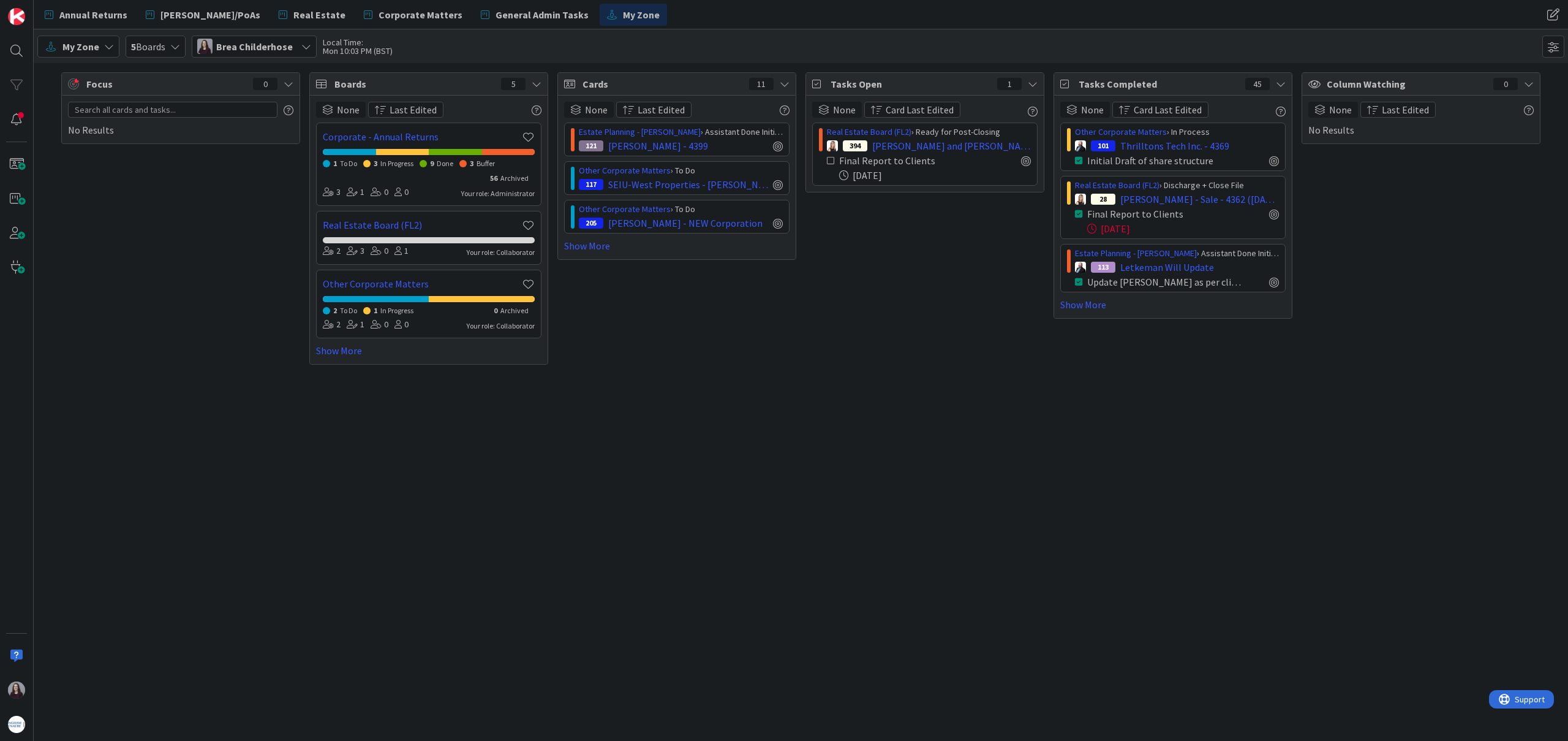
click at [828, 159] on icon at bounding box center [830, 160] width 9 height 9
click at [294, 19] on span "Real Estate" at bounding box center [319, 15] width 52 height 15
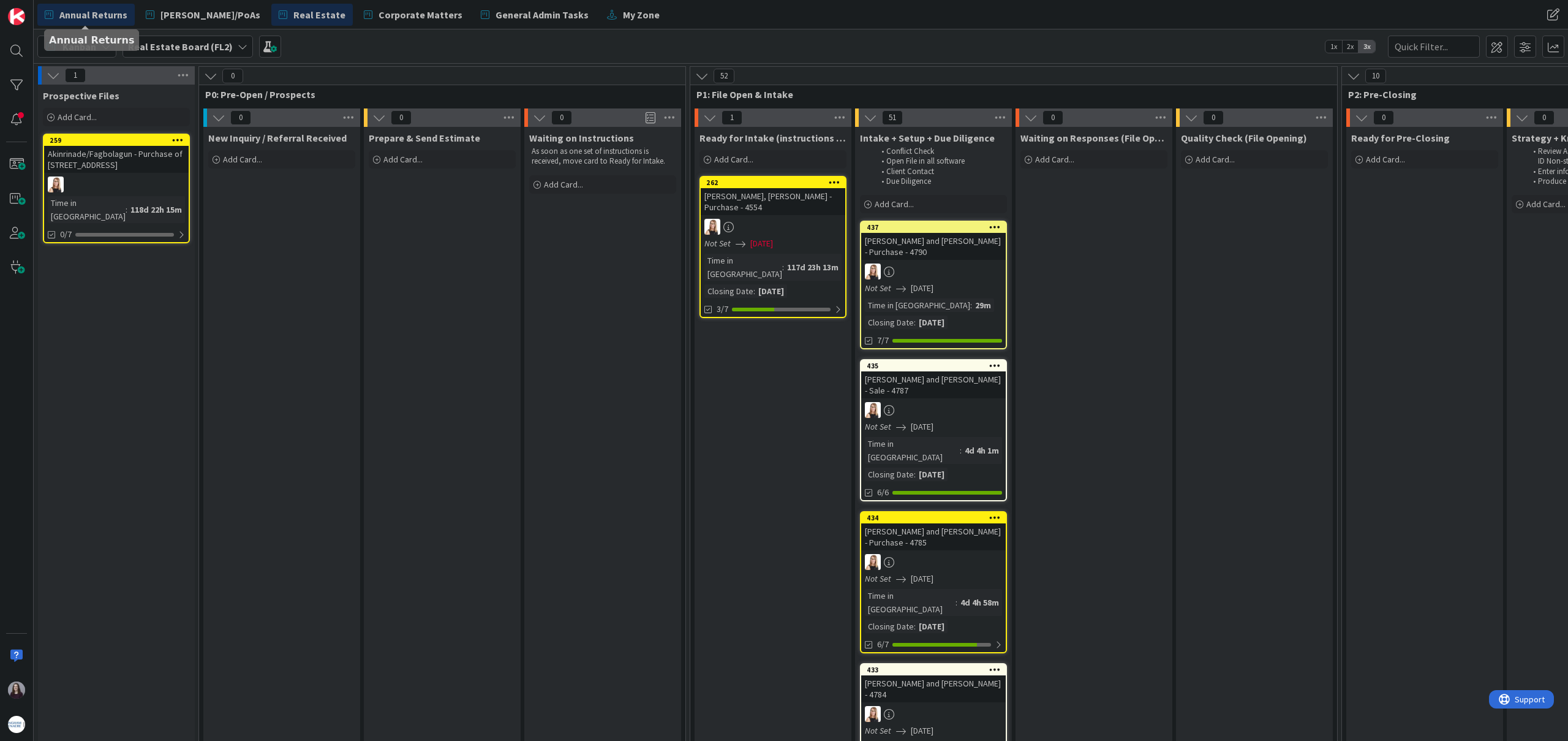
click at [103, 14] on span "Annual Returns" at bounding box center [93, 15] width 68 height 15
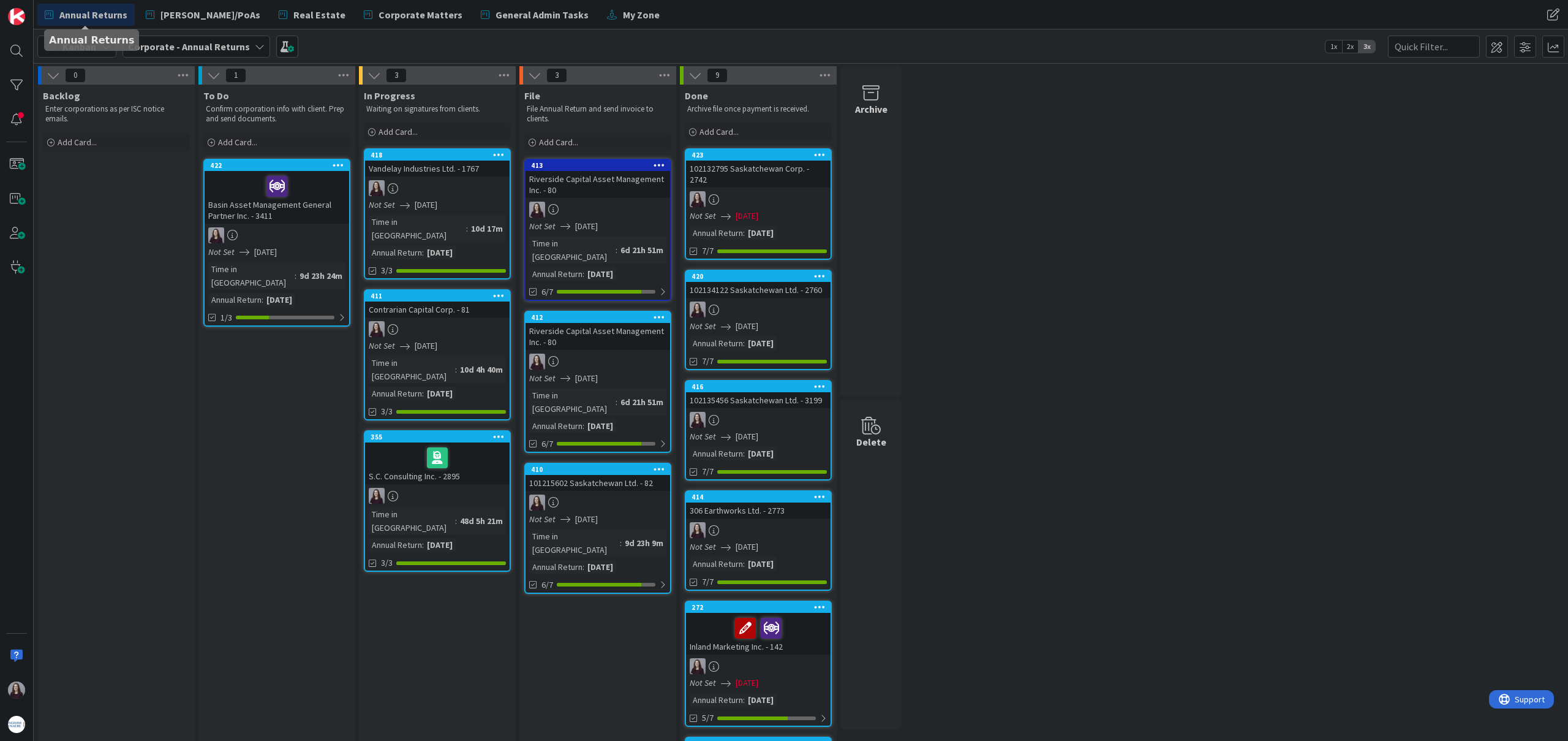
click at [657, 42] on div "Kanban Corporate - Annual Returns 1x 2x 3x" at bounding box center [801, 46] width 1534 height 34
